Goal: Book appointment/travel/reservation

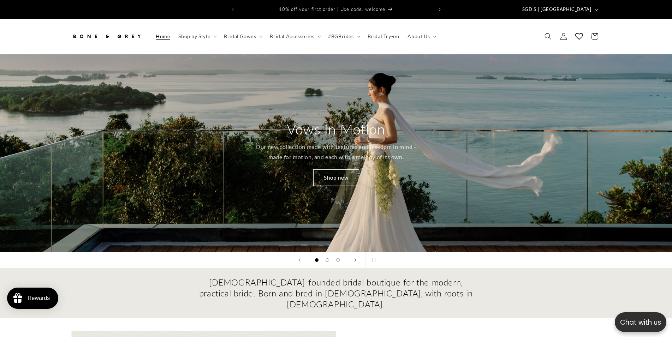
scroll to position [36, 0]
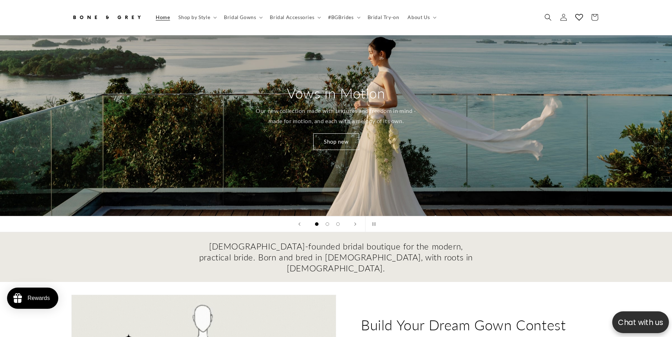
click at [650, 321] on p "Chat with us" at bounding box center [640, 322] width 57 height 11
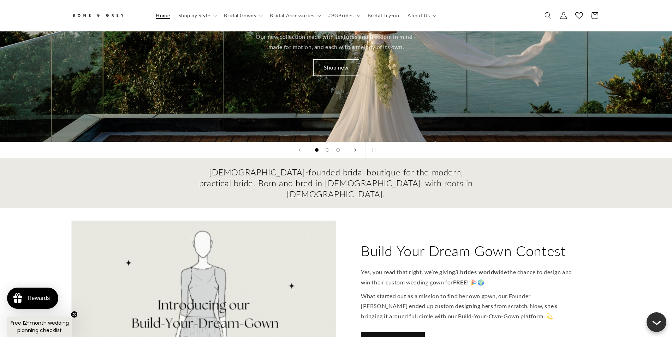
scroll to position [0, 0]
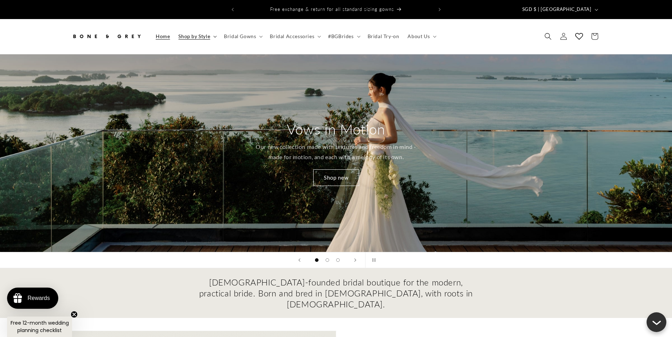
click at [200, 33] on span "Shop by Style" at bounding box center [194, 36] width 32 height 6
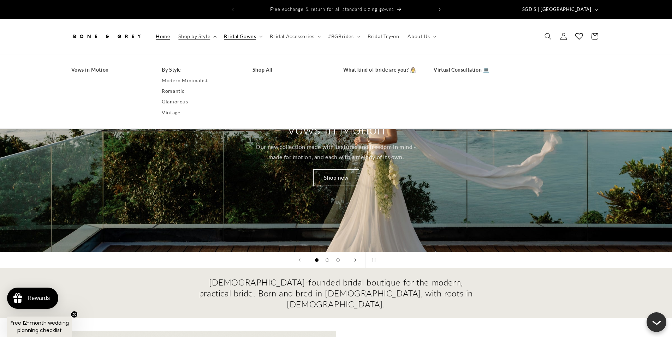
click at [239, 33] on span "Bridal Gowns" at bounding box center [240, 36] width 32 height 6
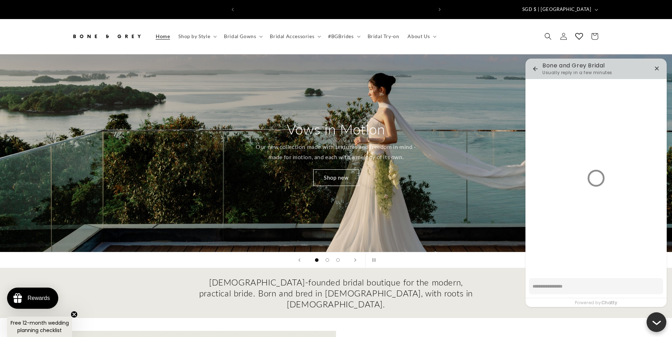
scroll to position [0, 389]
drag, startPoint x: 170, startPoint y: 98, endPoint x: 245, endPoint y: 68, distance: 80.5
click at [202, 33] on span "Shop by Style" at bounding box center [194, 36] width 32 height 6
click at [233, 34] on span "Bridal Gowns" at bounding box center [240, 36] width 32 height 6
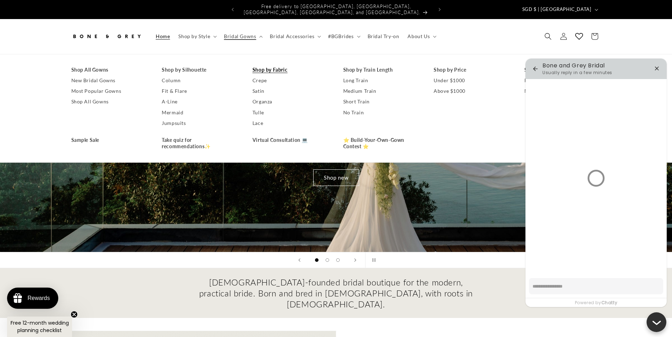
drag, startPoint x: 173, startPoint y: 93, endPoint x: 261, endPoint y: 67, distance: 91.6
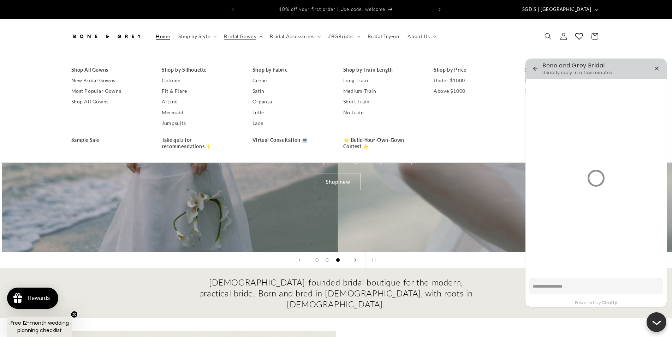
scroll to position [0, 1344]
type textarea "*"
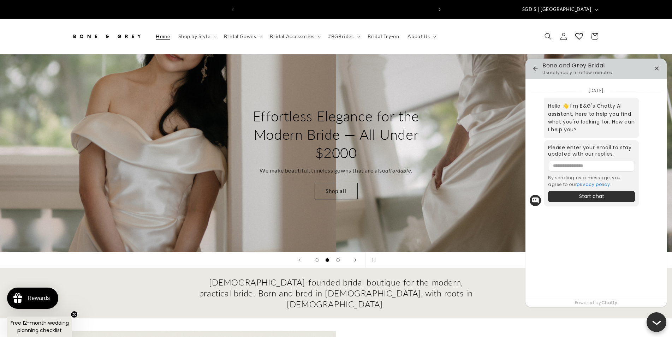
scroll to position [0, 389]
click at [279, 70] on div "Effortless Elegance for the Modern Bride — All Under $2000 We make beautiful, t…" at bounding box center [336, 153] width 565 height 198
drag, startPoint x: 659, startPoint y: 70, endPoint x: 538, endPoint y: 85, distance: 121.7
click at [659, 69] on icon "button" at bounding box center [657, 68] width 8 height 8
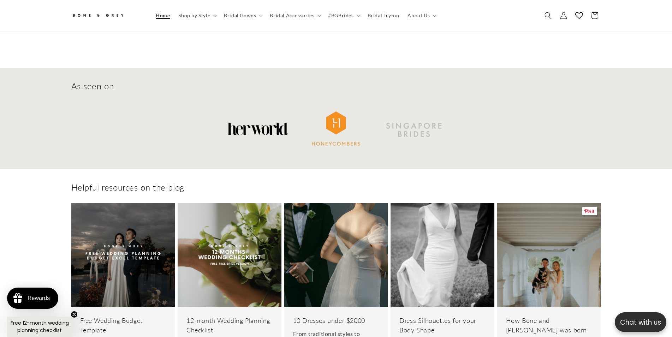
drag, startPoint x: 562, startPoint y: 102, endPoint x: 502, endPoint y: 21, distance: 100.2
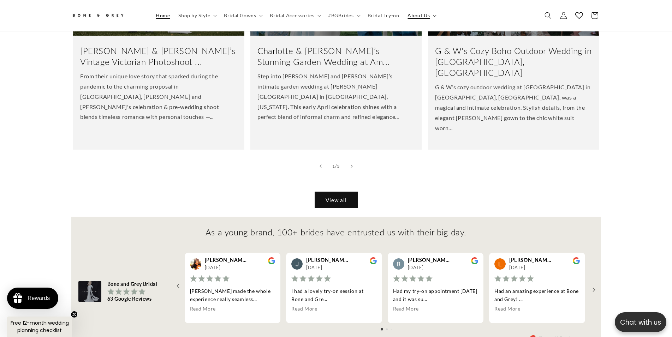
click at [417, 19] on summary "About Us" at bounding box center [421, 15] width 36 height 15
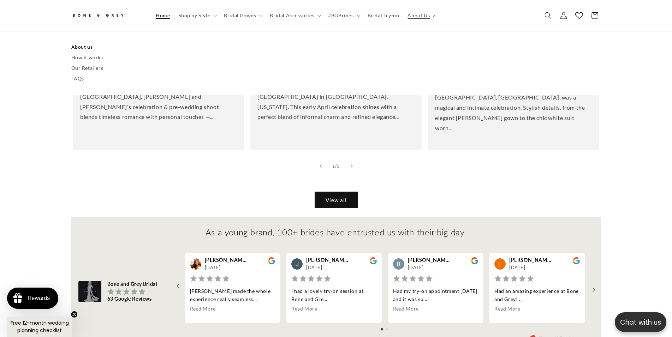
scroll to position [0, 194]
click at [354, 13] on summary "#BGBrides" at bounding box center [343, 15] width 39 height 15
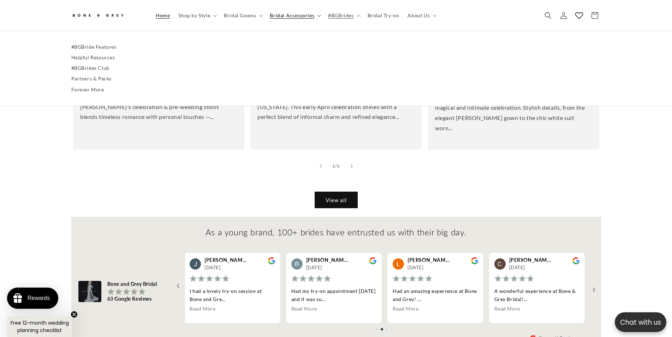
click at [311, 14] on span "Bridal Accessories" at bounding box center [292, 15] width 45 height 6
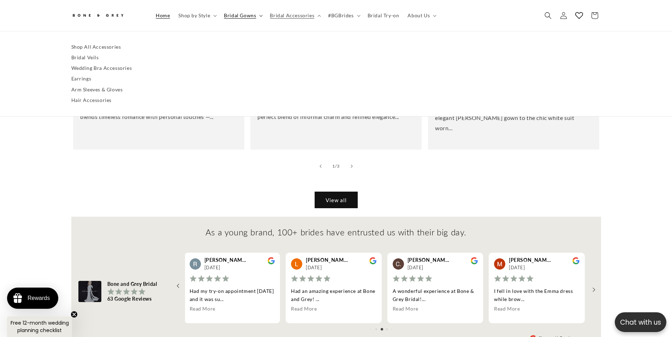
click at [242, 15] on span "Bridal Gowns" at bounding box center [240, 15] width 32 height 6
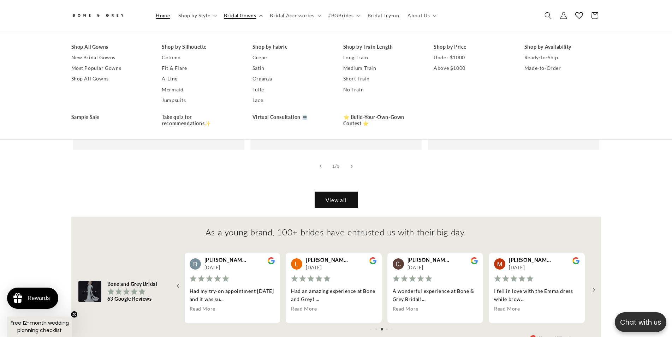
scroll to position [0, 389]
click at [216, 15] on icon at bounding box center [215, 16] width 4 height 2
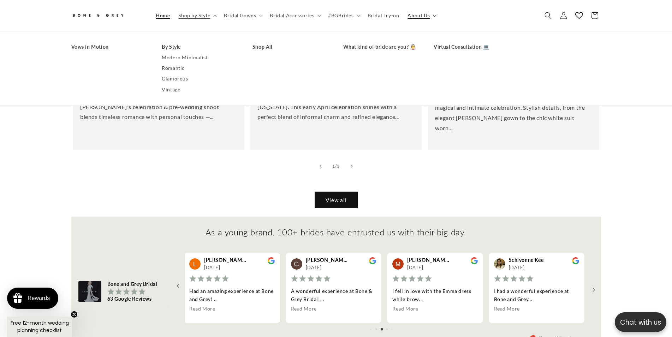
click at [428, 19] on summary "About Us" at bounding box center [421, 15] width 36 height 15
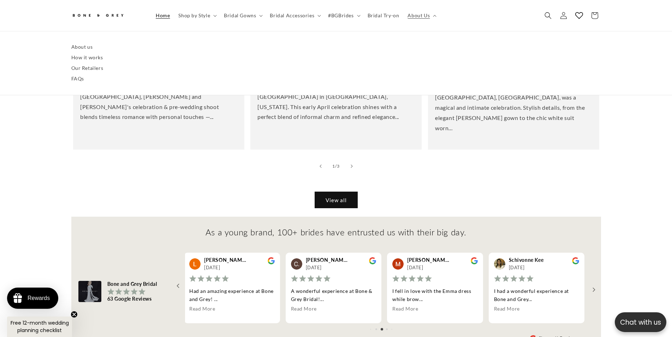
scroll to position [2378, 0]
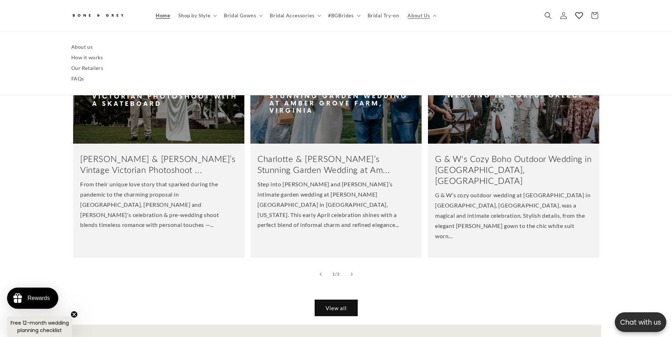
click at [79, 21] on img at bounding box center [97, 16] width 53 height 12
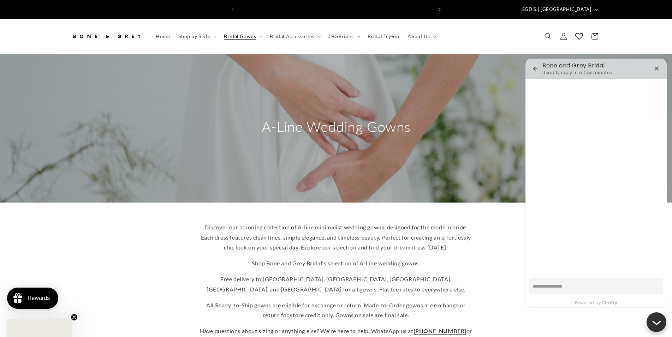
type textarea "*"
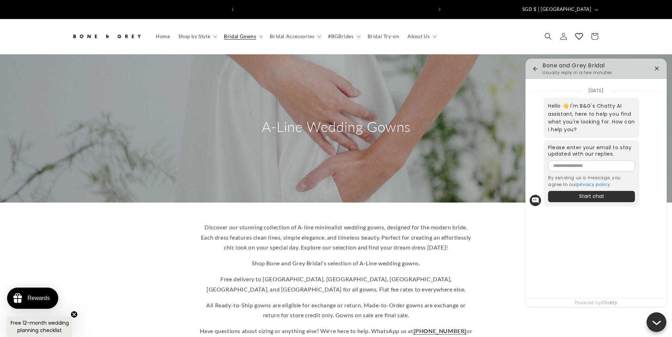
scroll to position [0, 389]
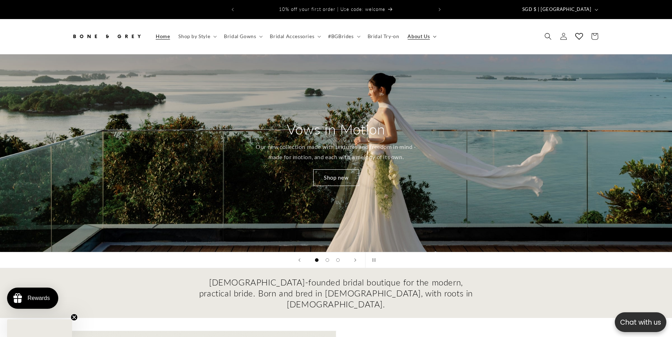
click at [424, 33] on span "About Us" at bounding box center [419, 36] width 22 height 6
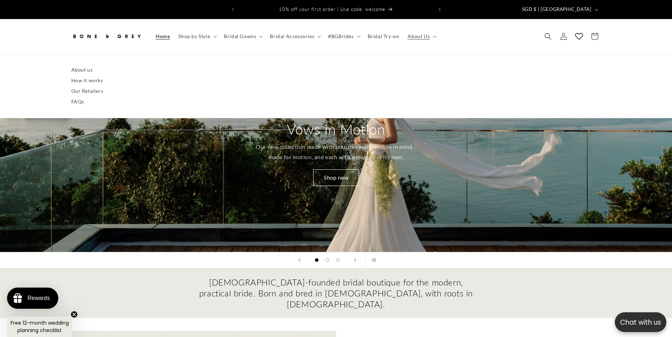
click at [476, 25] on header "Home Shop by Style Shop by Style Vows in Motion By Style" at bounding box center [336, 36] width 565 height 35
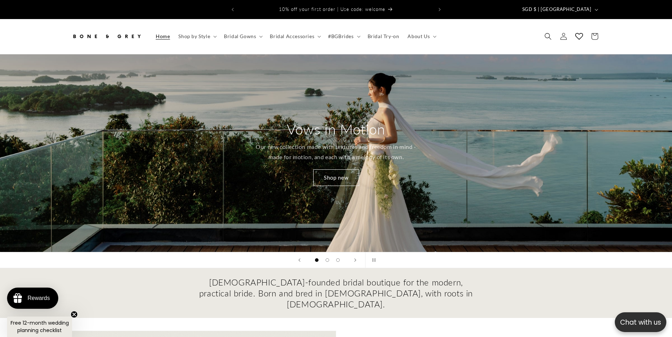
click at [437, 26] on header "Home Shop by Style Shop by Style Vows in Motion By Style" at bounding box center [336, 36] width 565 height 35
click at [430, 31] on summary "About Us" at bounding box center [421, 36] width 36 height 15
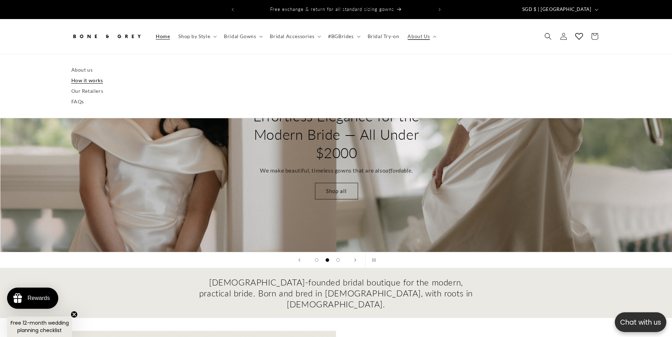
scroll to position [0, 672]
click at [447, 39] on header "Home Shop by Style Shop by Style Vows in Motion By Style" at bounding box center [336, 36] width 565 height 35
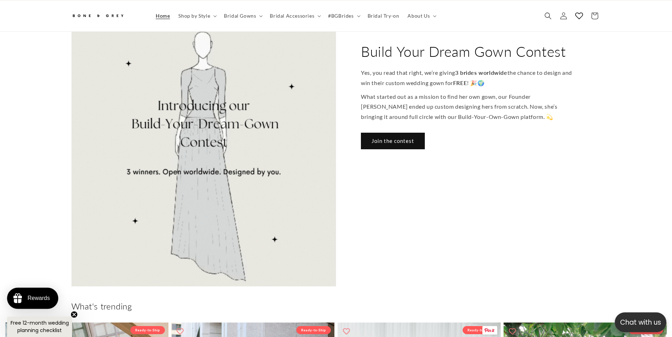
scroll to position [0, 0]
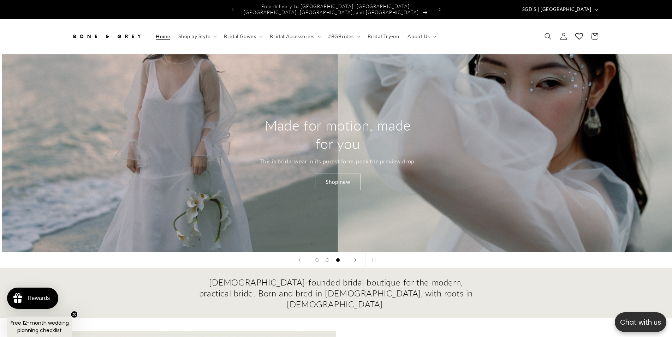
drag, startPoint x: 559, startPoint y: 187, endPoint x: 382, endPoint y: -6, distance: 261.7
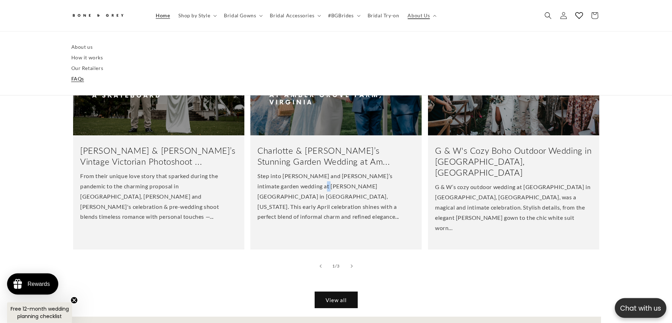
click at [73, 78] on link "FAQs" at bounding box center [336, 79] width 530 height 11
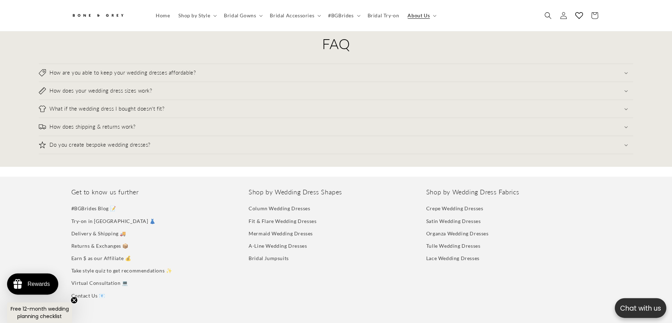
scroll to position [359, 0]
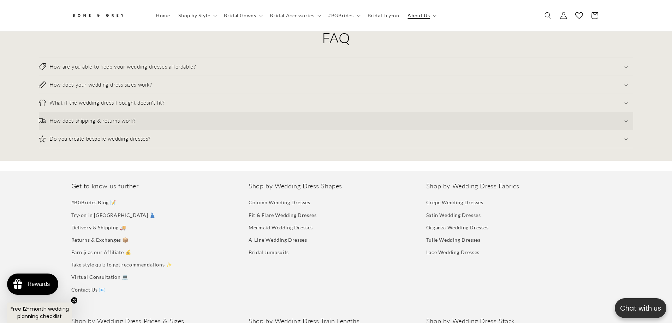
click at [174, 118] on summary "How does shipping & returns work?" at bounding box center [336, 121] width 594 height 18
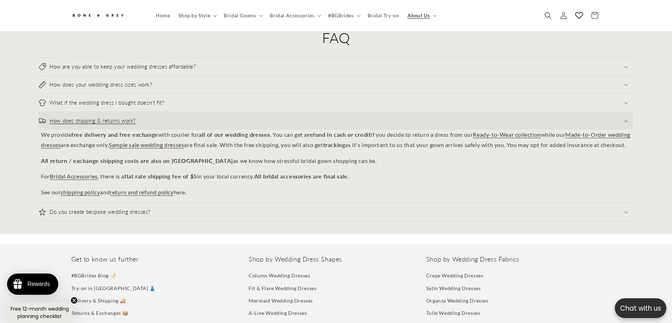
scroll to position [0, 389]
click at [177, 113] on summary "How does shipping & returns work?" at bounding box center [336, 121] width 594 height 18
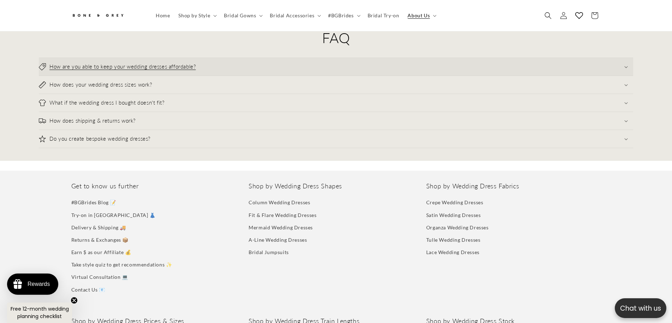
click at [196, 63] on h3 "How are you able to keep your wedding dresses affordable?" at bounding box center [122, 66] width 146 height 7
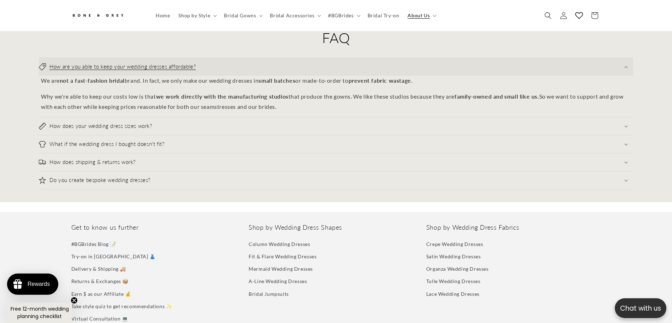
click at [196, 63] on h3 "How are you able to keep your wedding dresses affordable?" at bounding box center [122, 66] width 146 height 7
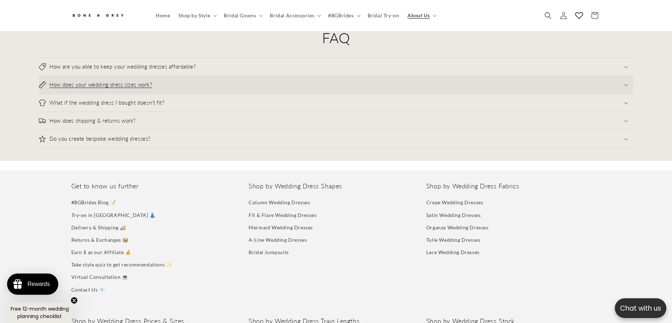
click at [188, 79] on summary "How does your wedding dress sizes work?" at bounding box center [336, 85] width 594 height 18
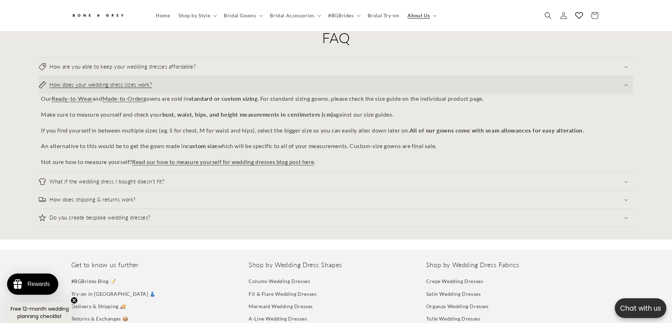
scroll to position [0, 0]
click at [182, 77] on summary "How does your wedding dress sizes work?" at bounding box center [336, 85] width 594 height 18
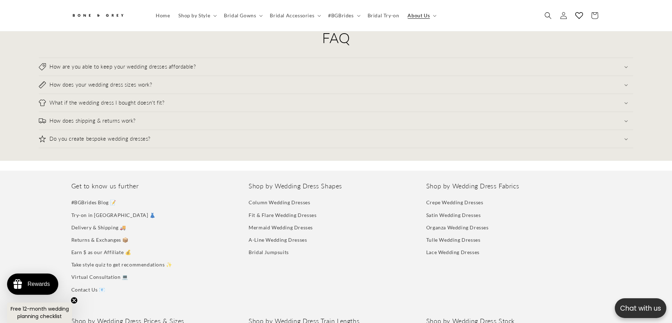
drag, startPoint x: 174, startPoint y: 122, endPoint x: 173, endPoint y: 139, distance: 17.3
click at [174, 122] on summary "How does shipping & returns work?" at bounding box center [336, 121] width 594 height 18
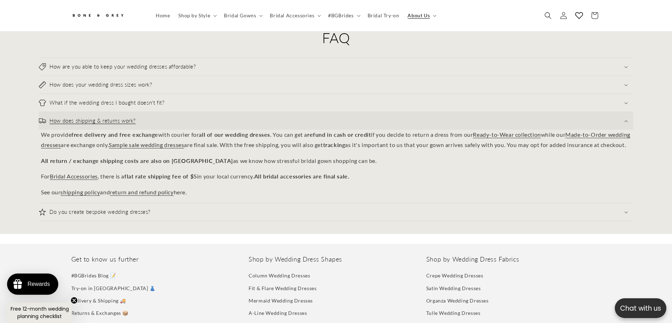
click at [162, 121] on summary "How does shipping & returns work?" at bounding box center [336, 121] width 594 height 18
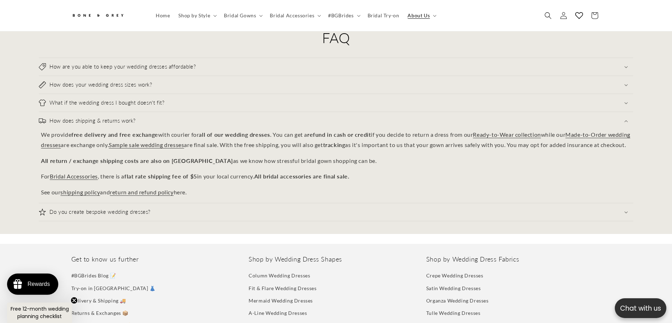
scroll to position [0, 194]
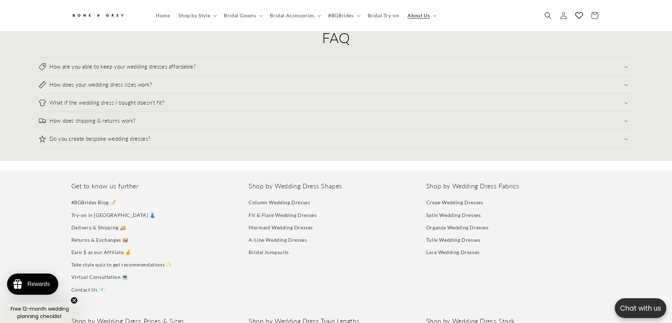
click at [164, 142] on div "Do you create bespoke wedding dresses? Yes! We do create bespoke wedding dresse…" at bounding box center [336, 139] width 594 height 18
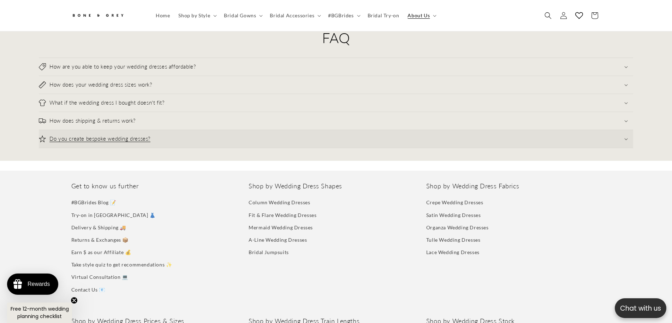
click at [164, 137] on summary "Do you create bespoke wedding dresses?" at bounding box center [336, 139] width 594 height 18
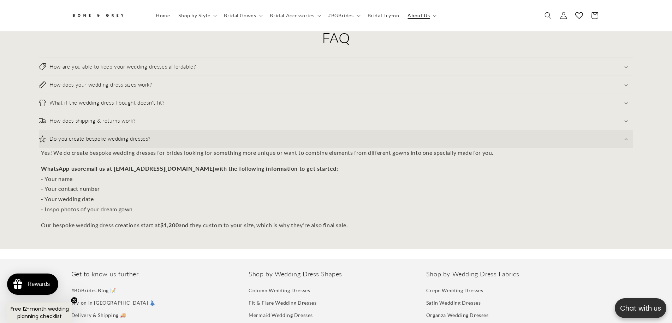
click at [163, 133] on summary "Do you create bespoke wedding dresses?" at bounding box center [336, 139] width 594 height 18
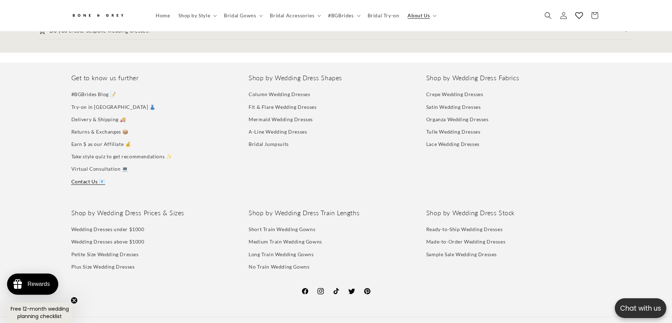
scroll to position [0, 389]
drag, startPoint x: 89, startPoint y: 177, endPoint x: 199, endPoint y: 170, distance: 110.0
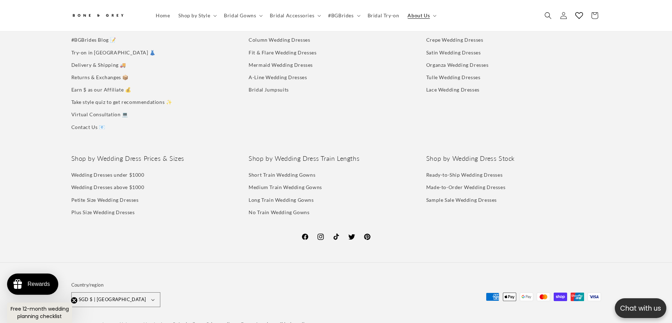
click at [436, 101] on div "Shop by Wedding Dress Fabrics Crepe Wedding Dresses Satin Wedding Dresses Organ…" at bounding box center [513, 76] width 175 height 114
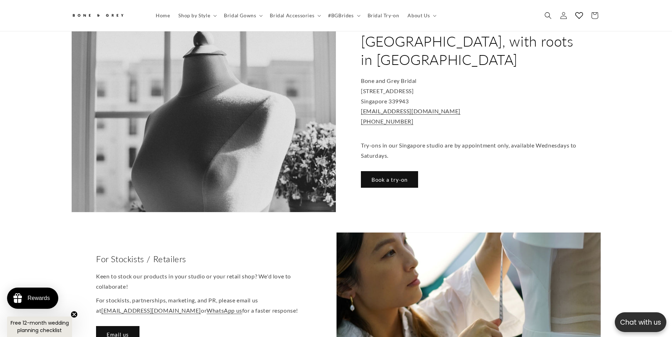
click at [517, 94] on p "Bone and Grey Bridal [STREET_ADDRESS] [EMAIL_ADDRESS][DOMAIN_NAME] [PHONE_NUMBE…" at bounding box center [468, 101] width 215 height 51
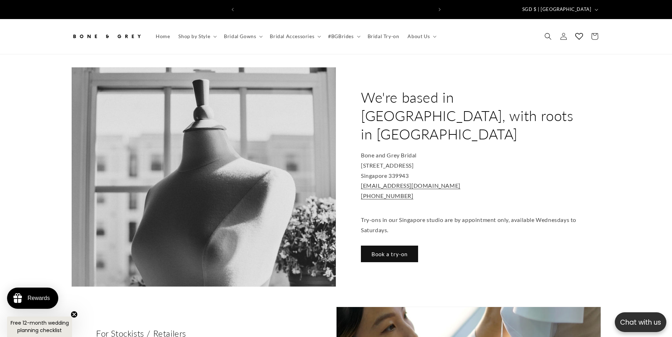
scroll to position [0, 194]
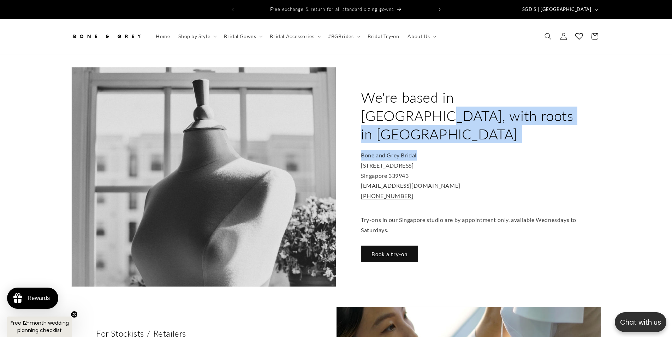
drag, startPoint x: 426, startPoint y: 90, endPoint x: 500, endPoint y: 137, distance: 87.8
click at [496, 137] on div "We're based in [GEOGRAPHIC_DATA], with roots in [GEOGRAPHIC_DATA] Bone and Grey…" at bounding box center [468, 177] width 265 height 220
click at [502, 150] on p "Bone and Grey Bridal [STREET_ADDRESS] [EMAIL_ADDRESS][DOMAIN_NAME] [PHONE_NUMBE…" at bounding box center [468, 175] width 215 height 51
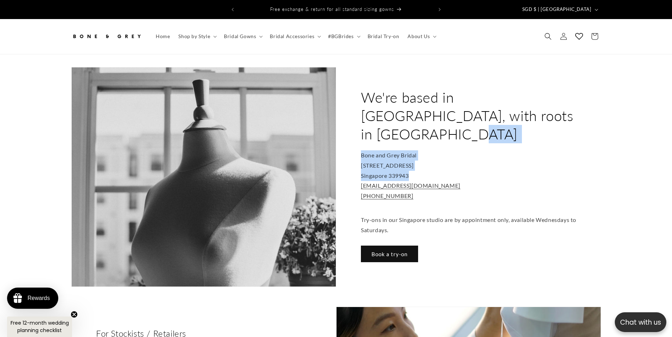
drag, startPoint x: 437, startPoint y: 103, endPoint x: 434, endPoint y: 101, distance: 3.8
click at [435, 102] on div "We're based in [GEOGRAPHIC_DATA], with roots in [GEOGRAPHIC_DATA] Bone and Grey…" at bounding box center [468, 177] width 265 height 220
click at [450, 106] on h2 "We're based in [GEOGRAPHIC_DATA], with roots in [GEOGRAPHIC_DATA]" at bounding box center [468, 115] width 215 height 55
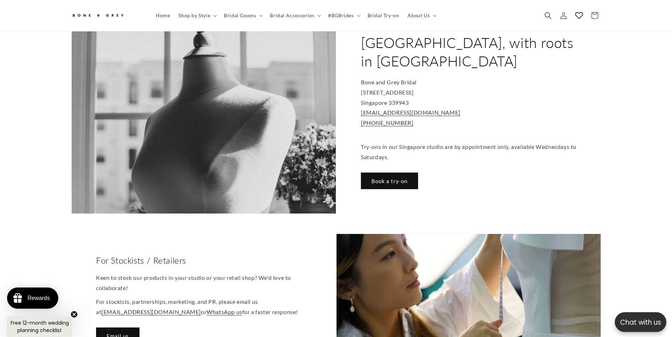
scroll to position [72, 0]
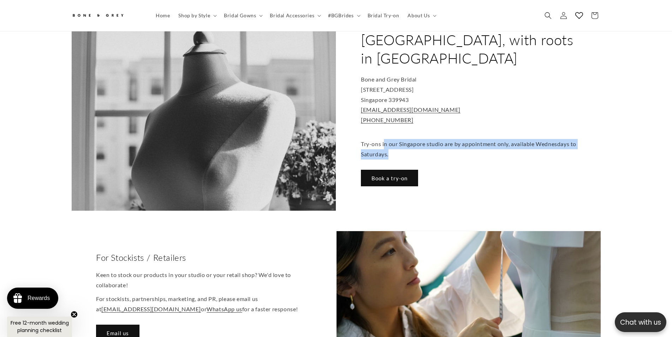
drag, startPoint x: 390, startPoint y: 123, endPoint x: 454, endPoint y: 141, distance: 67.1
click at [453, 142] on div "We're based in [GEOGRAPHIC_DATA], with roots in [GEOGRAPHIC_DATA] Bone and Grey…" at bounding box center [468, 101] width 265 height 220
click at [454, 141] on div "We're based in [GEOGRAPHIC_DATA], with roots in [GEOGRAPHIC_DATA] Bone and Grey…" at bounding box center [468, 101] width 265 height 220
drag, startPoint x: 433, startPoint y: 125, endPoint x: 384, endPoint y: 116, distance: 49.5
click at [384, 129] on p "Try-ons in our Singapore studio are by appointment only, available Wednesdays t…" at bounding box center [468, 144] width 215 height 30
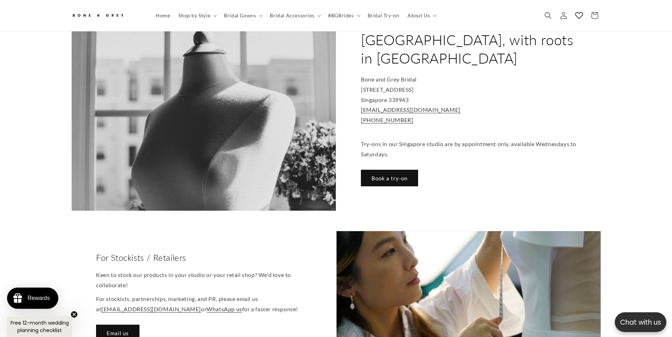
click at [392, 129] on p "Try-ons in our Singapore studio are by appointment only, available Wednesdays t…" at bounding box center [468, 144] width 215 height 30
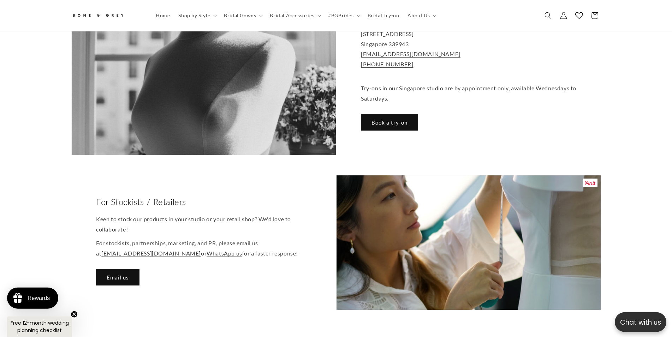
scroll to position [108, 0]
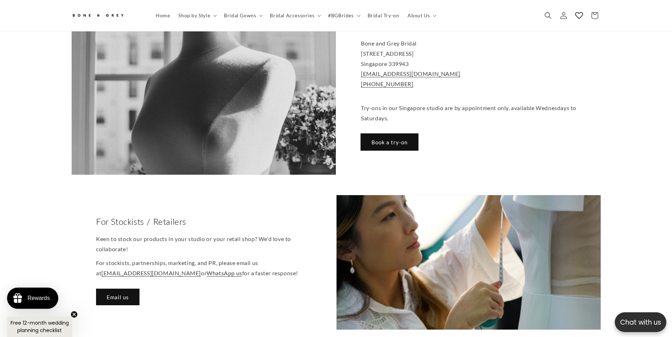
click at [408, 134] on link "Book a try-on" at bounding box center [389, 142] width 57 height 17
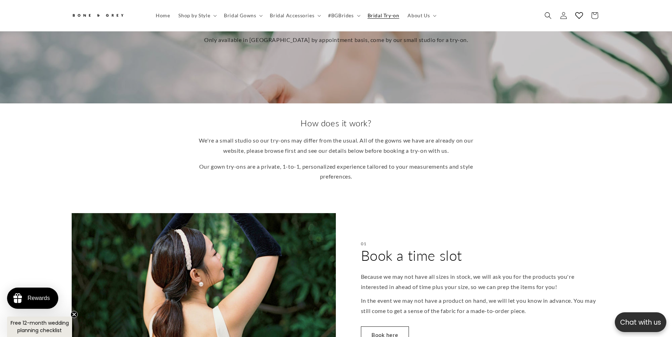
scroll to position [72, 0]
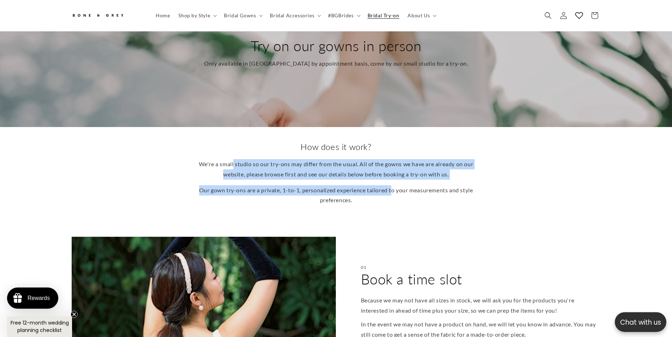
drag, startPoint x: 369, startPoint y: 186, endPoint x: 399, endPoint y: 188, distance: 30.4
click at [399, 188] on div "We're a small studio so our try-ons may differ from the usual. All of the gowns…" at bounding box center [335, 182] width 275 height 46
click at [399, 188] on p "Our gown try-ons are a private, 1-to-1, personalized experience tailored to you…" at bounding box center [335, 195] width 275 height 20
drag, startPoint x: 415, startPoint y: 196, endPoint x: 269, endPoint y: 144, distance: 153.9
click at [271, 144] on div "How does it work? We're a small studio so our try-ons may differ from the usual…" at bounding box center [335, 173] width 275 height 64
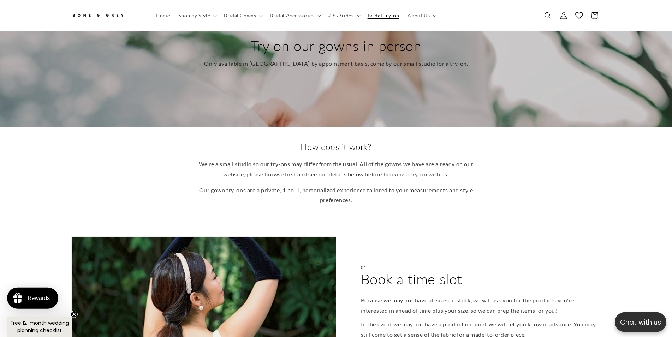
click at [276, 149] on div "How does it work? We're a small studio so our try-ons may differ from the usual…" at bounding box center [335, 173] width 275 height 64
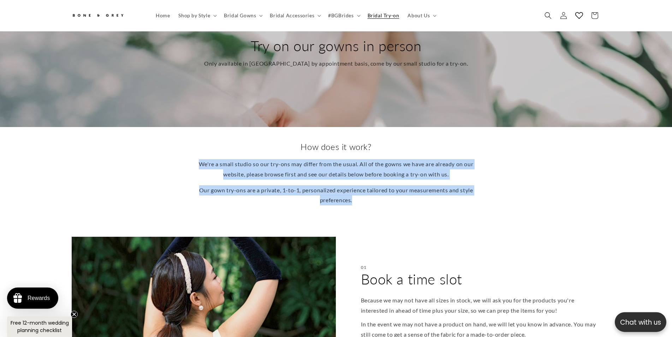
drag, startPoint x: 307, startPoint y: 146, endPoint x: 450, endPoint y: 197, distance: 151.8
click at [447, 197] on div "How does it work? We're a small studio so our try-ons may differ from the usual…" at bounding box center [335, 173] width 275 height 64
click at [450, 197] on p "Our gown try-ons are a private, 1-to-1, personalized experience tailored to you…" at bounding box center [335, 195] width 275 height 20
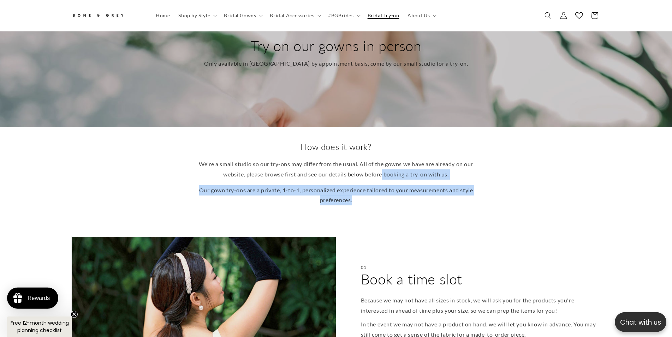
scroll to position [0, 194]
drag, startPoint x: 408, startPoint y: 177, endPoint x: 313, endPoint y: 147, distance: 100.1
click at [313, 147] on div "How does it work? We're a small studio so our try-ons may differ from the usual…" at bounding box center [335, 173] width 275 height 64
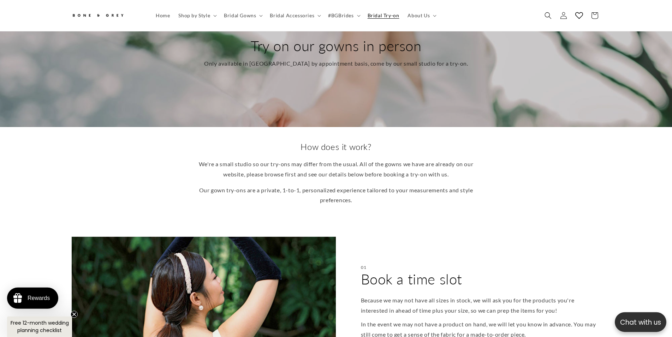
click at [313, 147] on div "How does it work? We're a small studio so our try-ons may differ from the usual…" at bounding box center [335, 173] width 275 height 64
drag, startPoint x: 364, startPoint y: 170, endPoint x: 438, endPoint y: 201, distance: 80.6
click at [438, 201] on div "How does it work? We're a small studio so our try-ons may differ from the usual…" at bounding box center [336, 175] width 672 height 97
click at [439, 201] on div "How does it work? We're a small studio so our try-ons may differ from the usual…" at bounding box center [336, 175] width 672 height 97
click at [433, 189] on p "Our gown try-ons are a private, 1-to-1, personalized experience tailored to you…" at bounding box center [335, 195] width 275 height 20
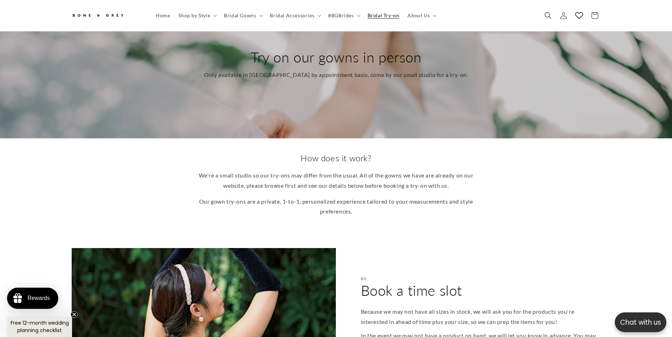
drag, startPoint x: 432, startPoint y: 188, endPoint x: 311, endPoint y: 154, distance: 126.2
click at [312, 154] on div "How does it work? We're a small studio so our try-ons may differ from the usual…" at bounding box center [335, 185] width 275 height 64
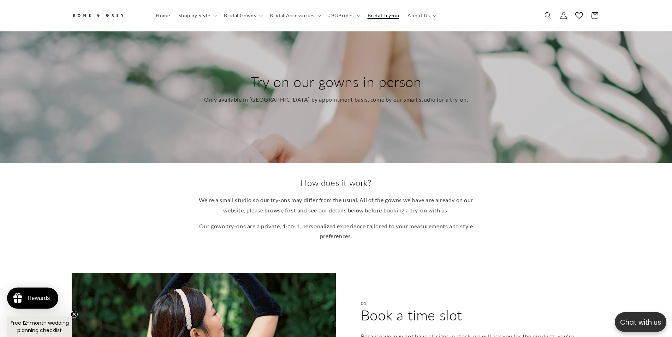
click at [311, 154] on div "Try on our gowns in person Only available in [GEOGRAPHIC_DATA] by appointment b…" at bounding box center [336, 89] width 565 height 148
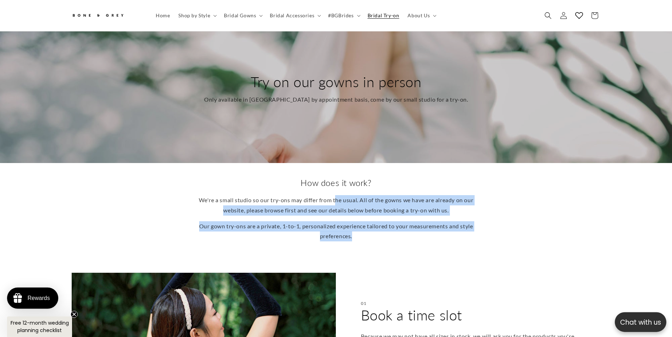
drag, startPoint x: 346, startPoint y: 189, endPoint x: 447, endPoint y: 230, distance: 108.8
click at [447, 230] on div "How does it work? We're a small studio so our try-ons may differ from the usual…" at bounding box center [335, 209] width 275 height 64
click at [447, 230] on p "Our gown try-ons are a private, 1-to-1, personalized experience tailored to you…" at bounding box center [335, 231] width 275 height 20
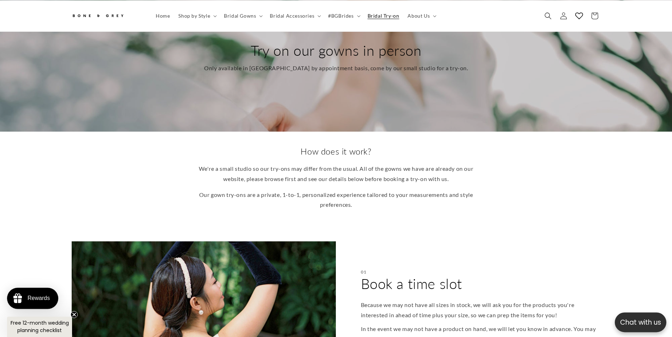
scroll to position [72, 0]
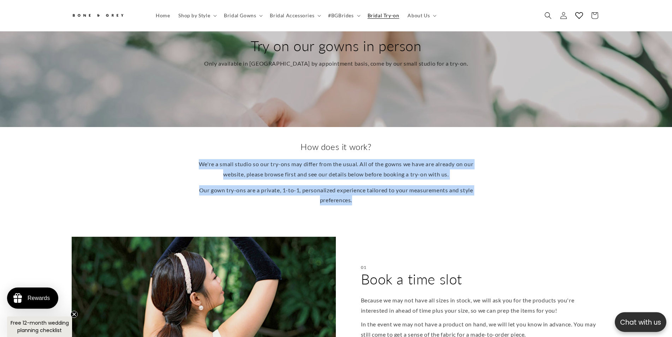
drag, startPoint x: 308, startPoint y: 154, endPoint x: 295, endPoint y: 150, distance: 13.4
click at [295, 150] on div "How does it work? We're a small studio so our try-ons may differ from the usual…" at bounding box center [335, 173] width 275 height 64
click at [296, 150] on div "How does it work? We're a small studio so our try-ons may differ from the usual…" at bounding box center [335, 173] width 275 height 64
drag, startPoint x: 351, startPoint y: 182, endPoint x: 404, endPoint y: 200, distance: 55.8
click at [404, 201] on div "How does it work? We're a small studio so our try-ons may differ from the usual…" at bounding box center [336, 175] width 672 height 97
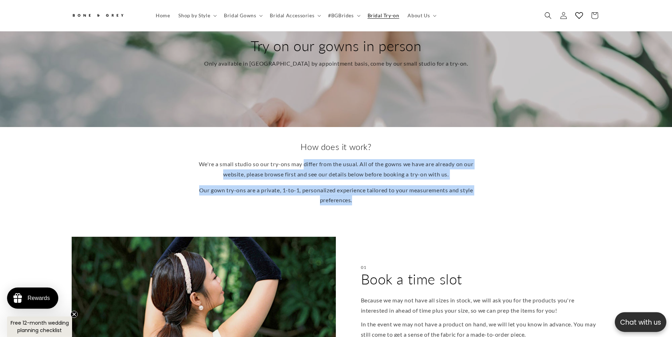
click at [404, 200] on p "Our gown try-ons are a private, 1-to-1, personalized experience tailored to you…" at bounding box center [335, 195] width 275 height 20
drag, startPoint x: 369, startPoint y: 172, endPoint x: 316, endPoint y: 155, distance: 56.0
click at [316, 159] on div "We're a small studio so our try-ons may differ from the usual. All of the gowns…" at bounding box center [335, 182] width 275 height 46
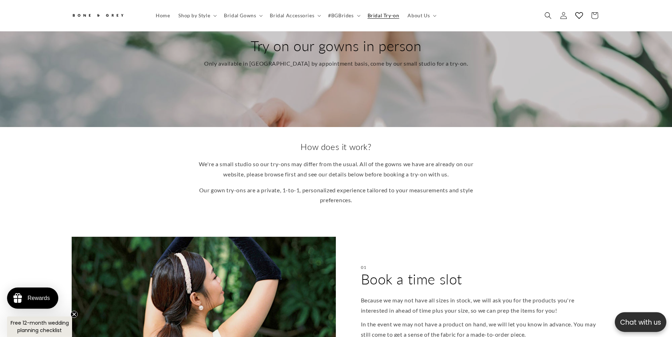
scroll to position [0, 389]
click at [316, 159] on p "We're a small studio so our try-ons may differ from the usual. All of the gowns…" at bounding box center [335, 169] width 275 height 20
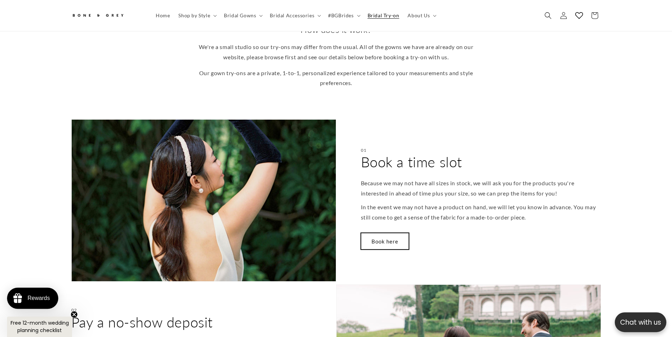
scroll to position [252, 0]
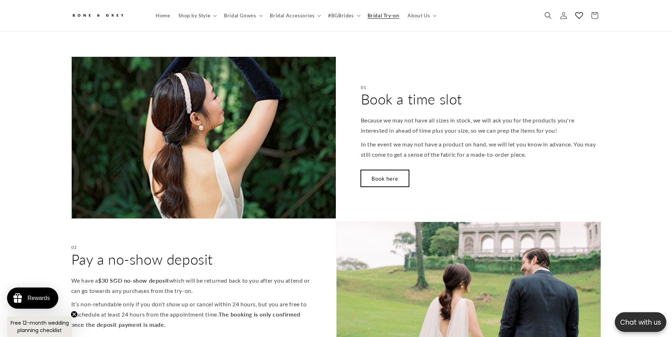
click at [386, 172] on link "Book here" at bounding box center [385, 178] width 48 height 17
